Goal: Navigation & Orientation: Find specific page/section

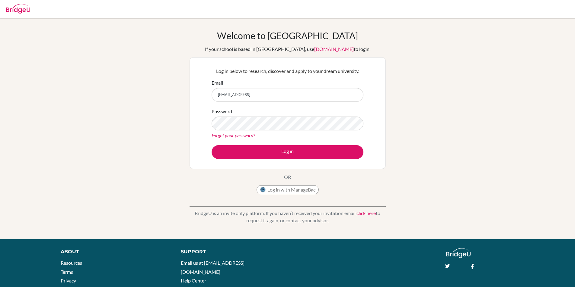
type input "[EMAIL_ADDRESS][DOMAIN_NAME]"
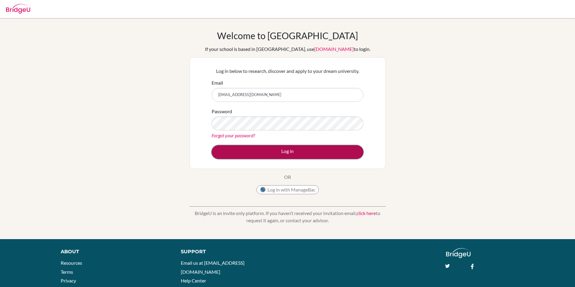
click at [292, 151] on button "Log in" at bounding box center [287, 152] width 152 height 14
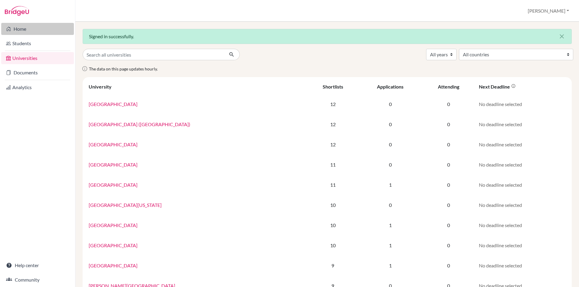
click at [24, 30] on link "Home" at bounding box center [37, 29] width 73 height 12
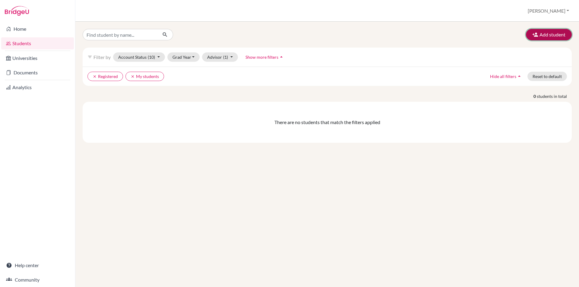
click at [544, 30] on button "Add student" at bounding box center [549, 34] width 46 height 11
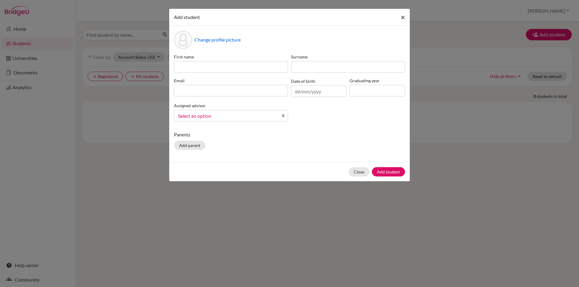
click at [401, 14] on span "×" at bounding box center [403, 17] width 4 height 9
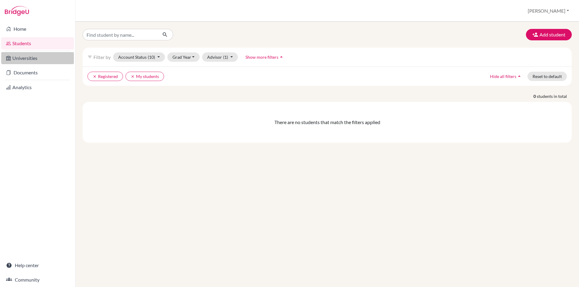
click at [32, 56] on link "Universities" at bounding box center [37, 58] width 73 height 12
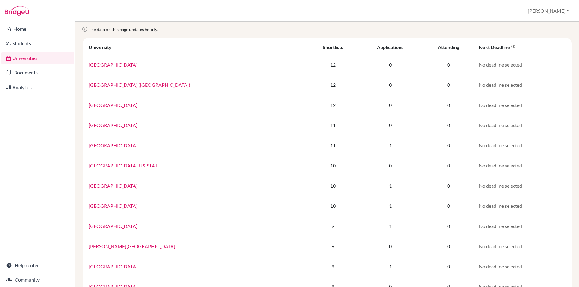
scroll to position [30, 0]
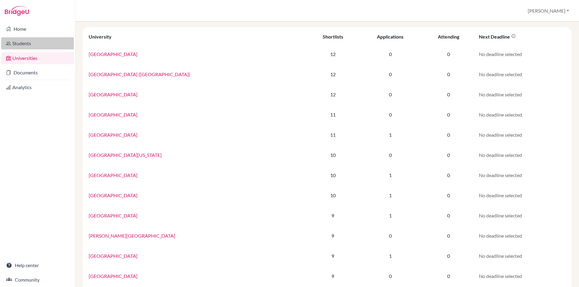
click at [22, 40] on link "Students" at bounding box center [37, 43] width 73 height 12
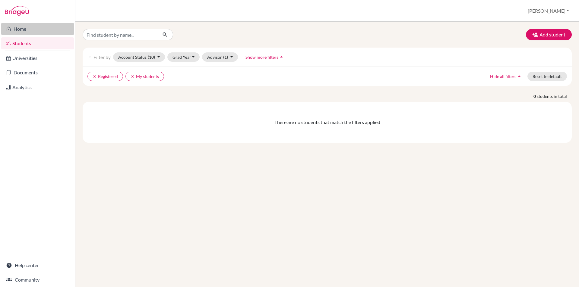
click at [27, 28] on link "Home" at bounding box center [37, 29] width 73 height 12
